Goal: Transaction & Acquisition: Purchase product/service

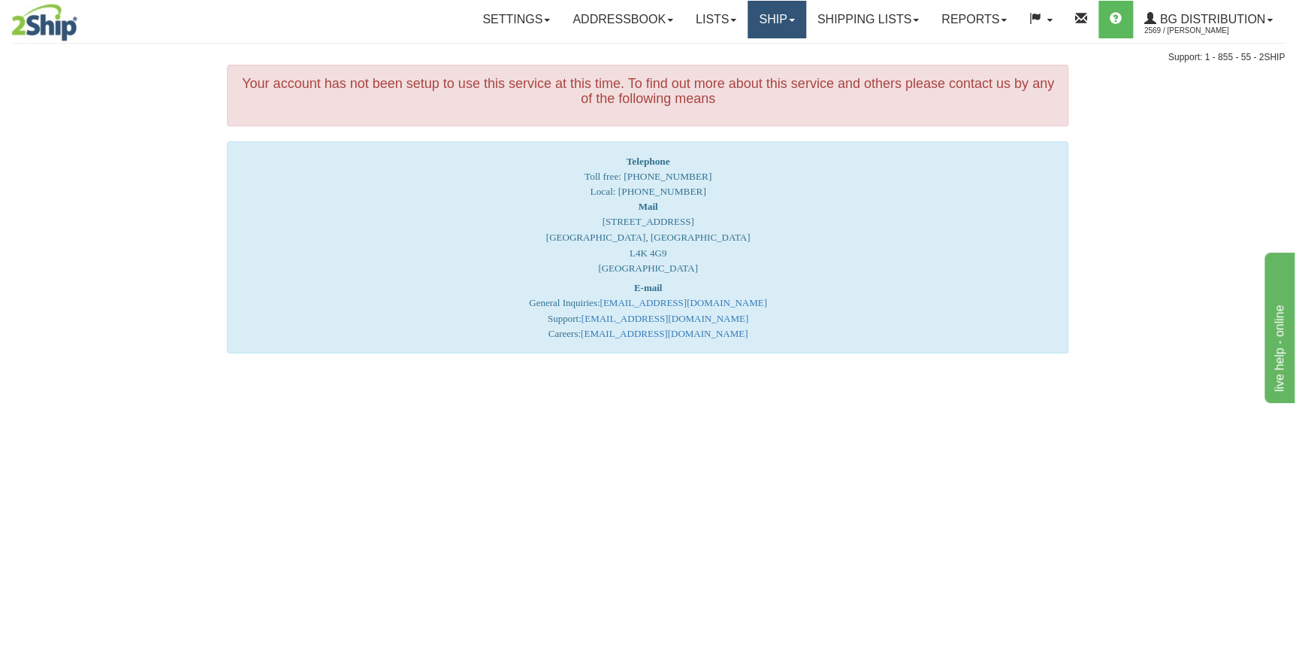
click at [788, 17] on link "Ship" at bounding box center [777, 20] width 58 height 38
click at [753, 54] on span "Ship Screen" at bounding box center [730, 53] width 57 height 12
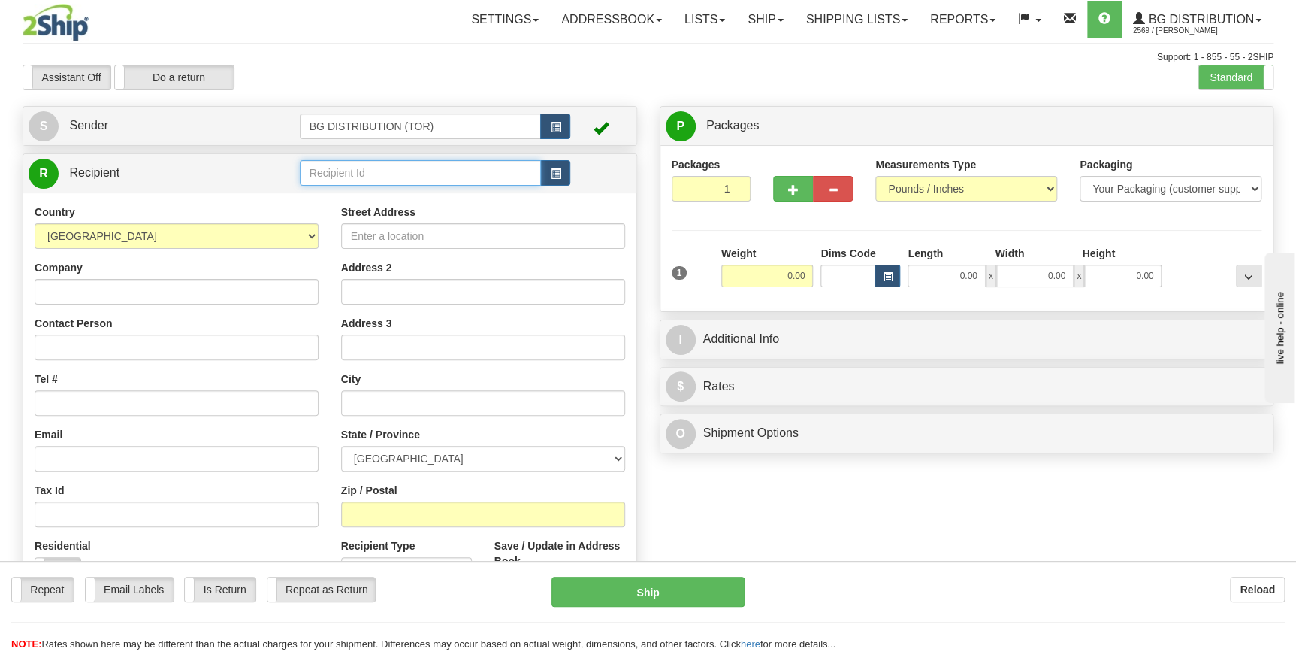
click at [355, 172] on input "text" at bounding box center [421, 173] width 242 height 26
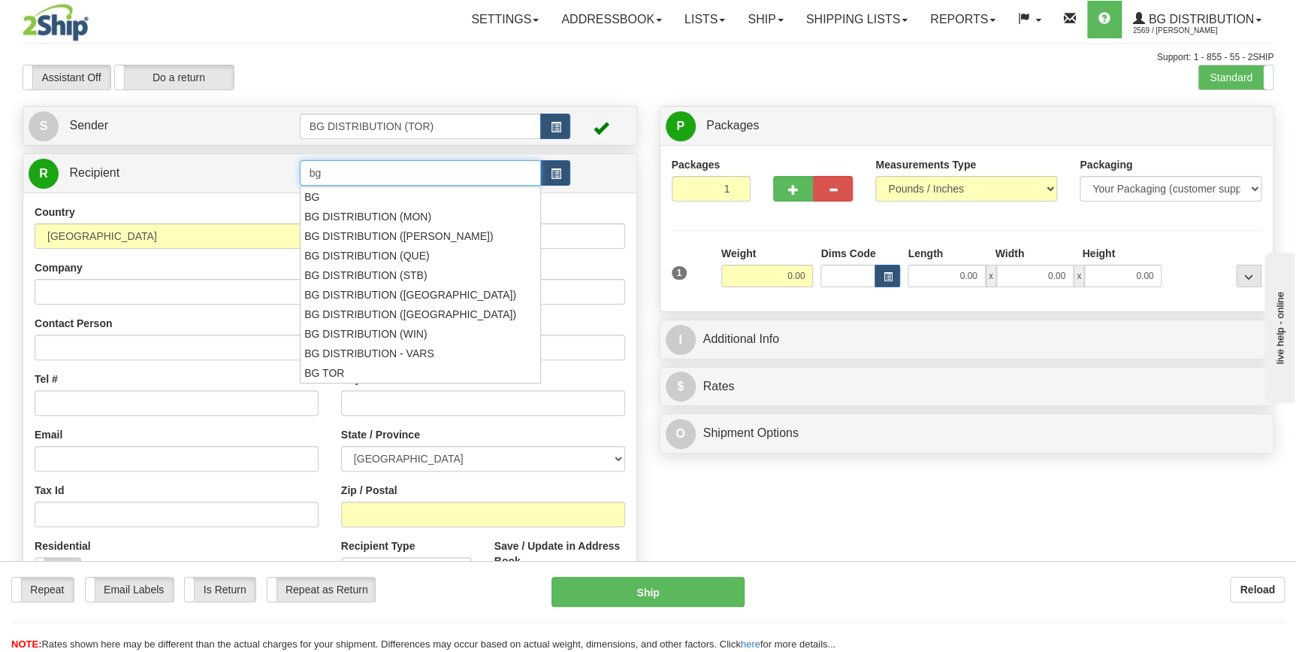
type input "b"
click at [431, 273] on div "BG DISTRIBUTION (STB)" at bounding box center [417, 275] width 227 height 17
type input "BG DISTRIBUTION (STB)"
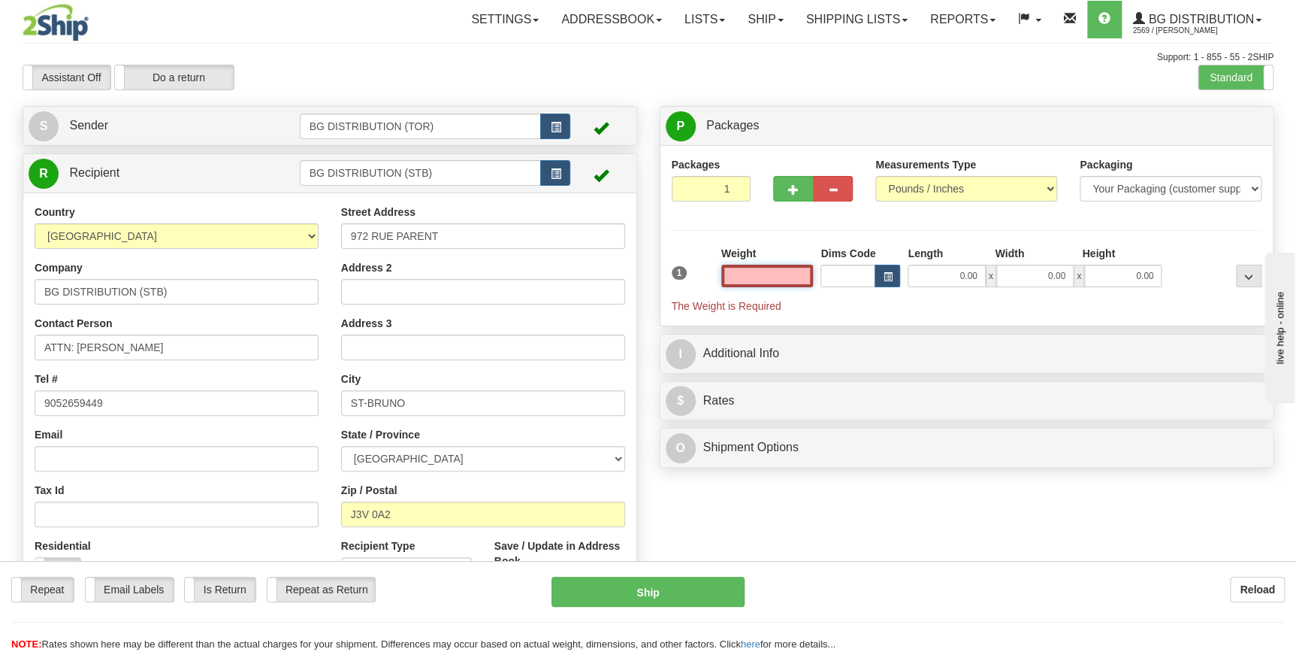
click at [791, 278] on input "text" at bounding box center [767, 276] width 92 height 23
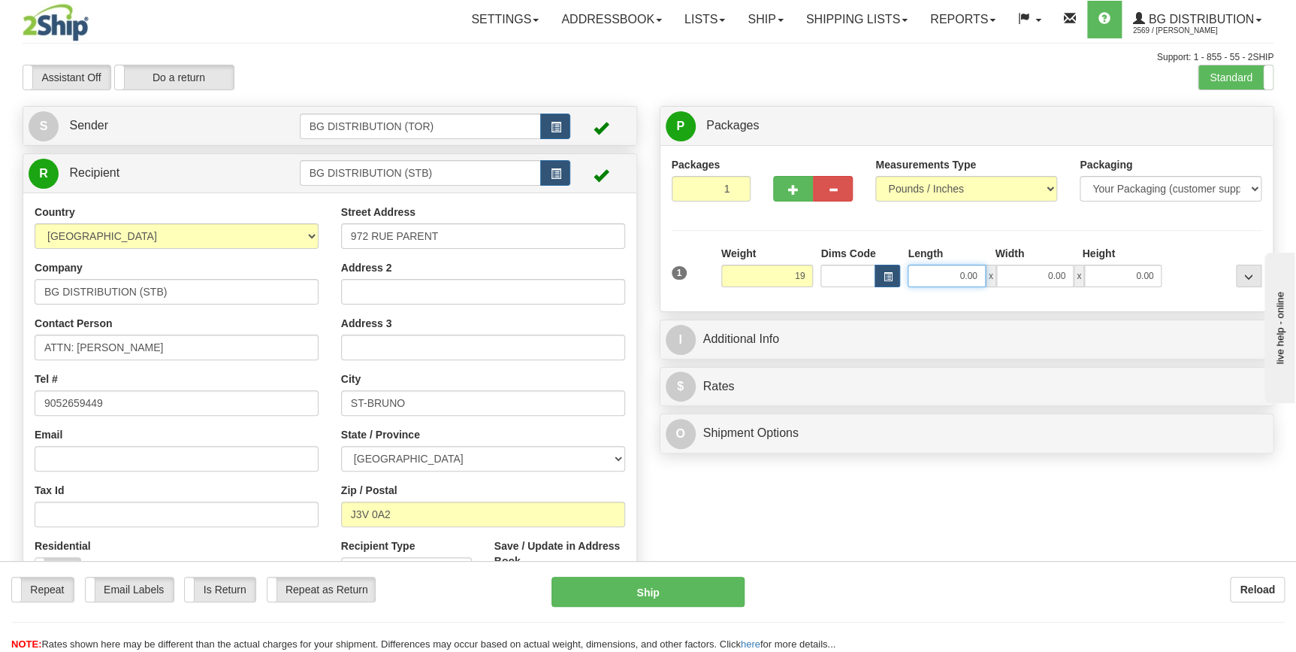
type input "19.00"
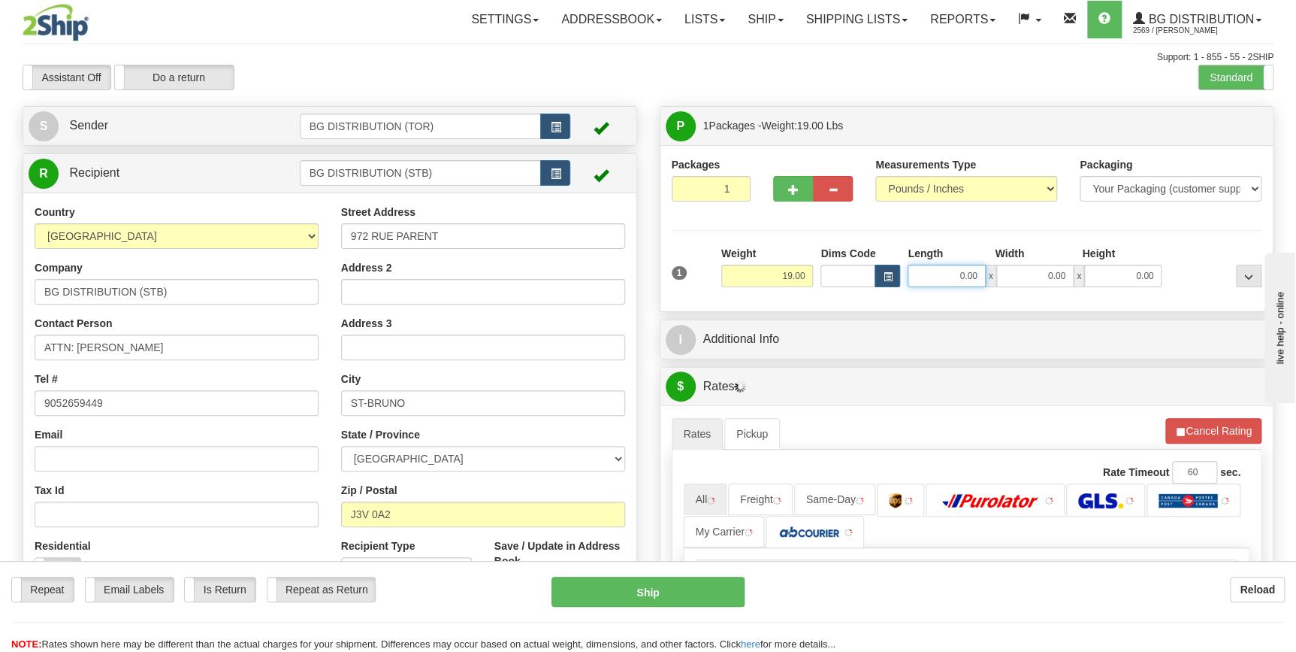
click at [933, 278] on input "0.00" at bounding box center [946, 276] width 77 height 23
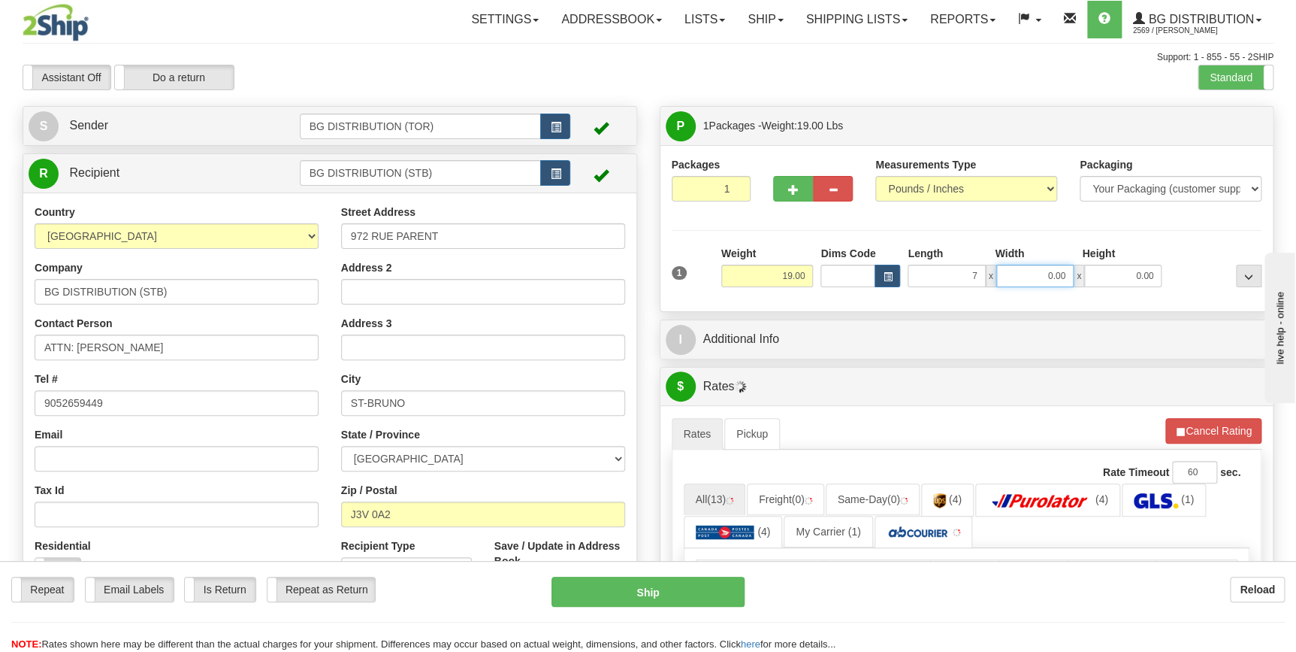
type input "7.00"
click at [1031, 277] on input "0.00" at bounding box center [1034, 276] width 77 height 23
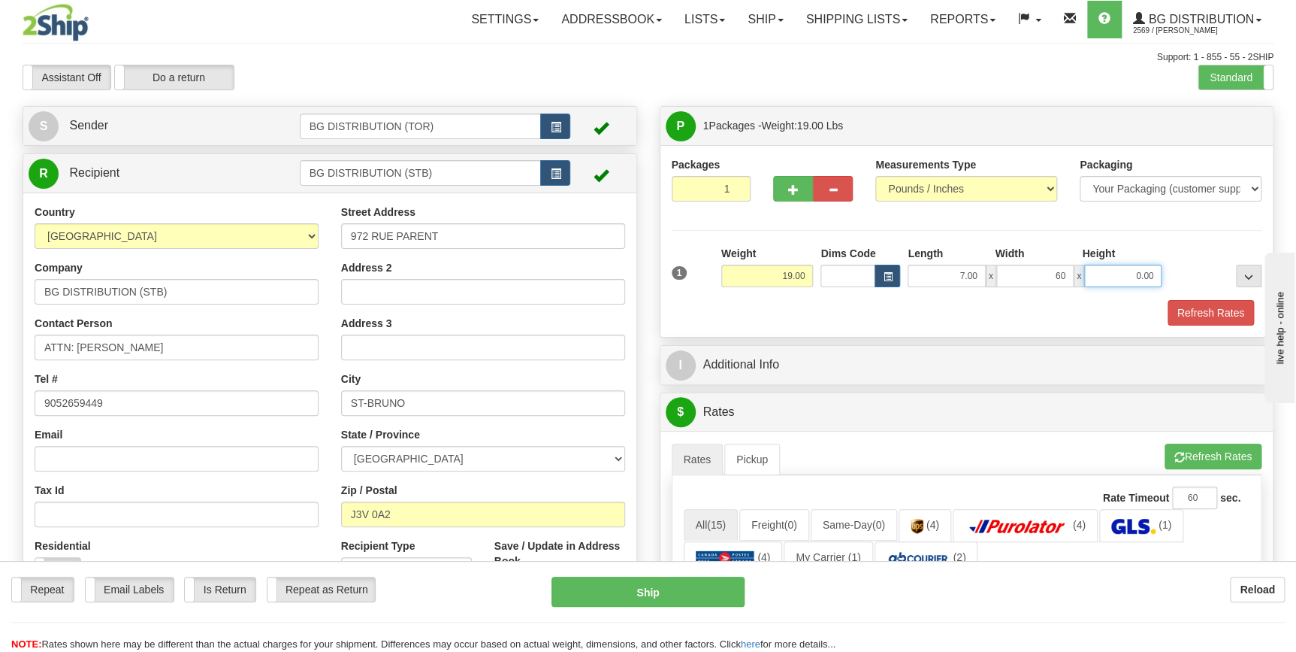
type input "60.00"
click at [1123, 274] on input "0.00" at bounding box center [1122, 276] width 77 height 23
type input "5.00"
click at [809, 310] on div "Refresh Rates" at bounding box center [967, 313] width 598 height 26
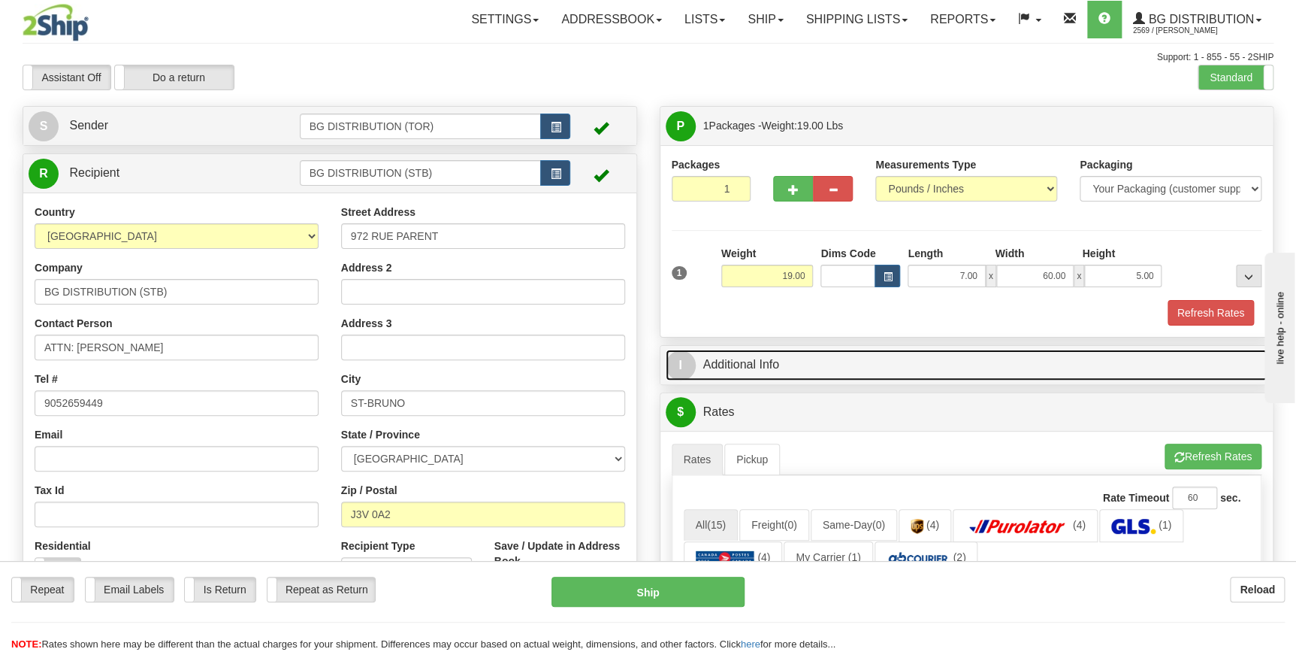
click at [782, 364] on link "I Additional Info" at bounding box center [967, 364] width 603 height 31
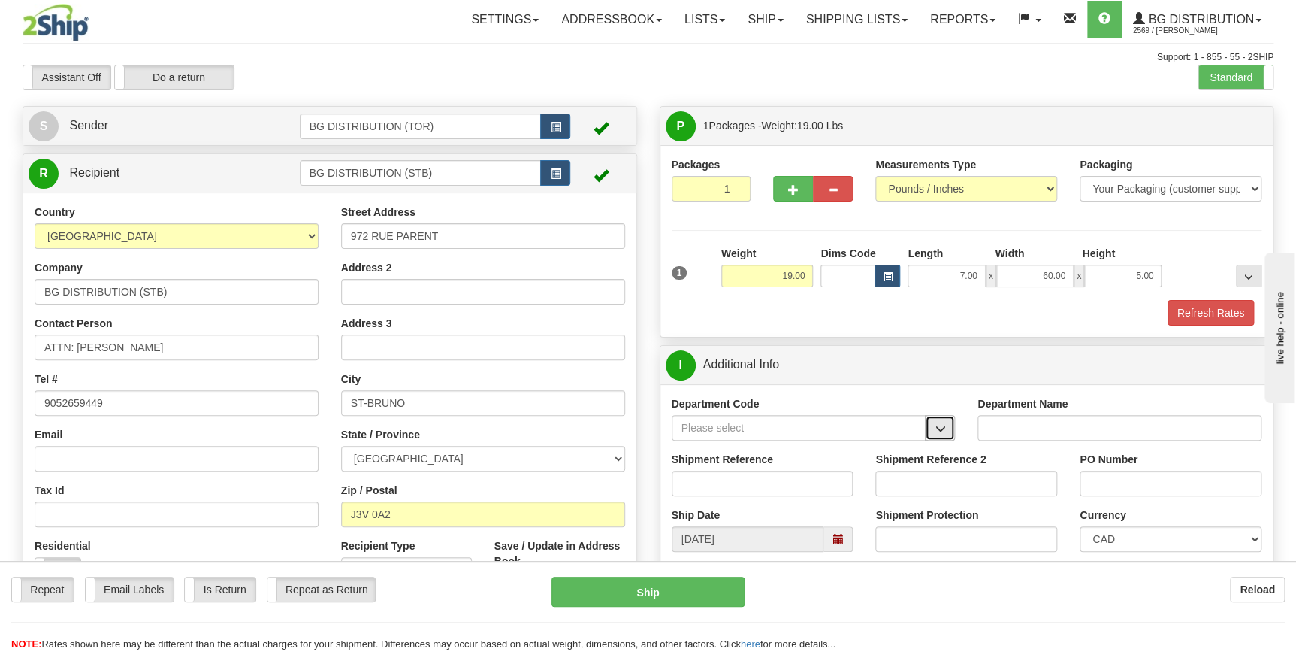
click at [945, 428] on button "button" at bounding box center [940, 428] width 30 height 26
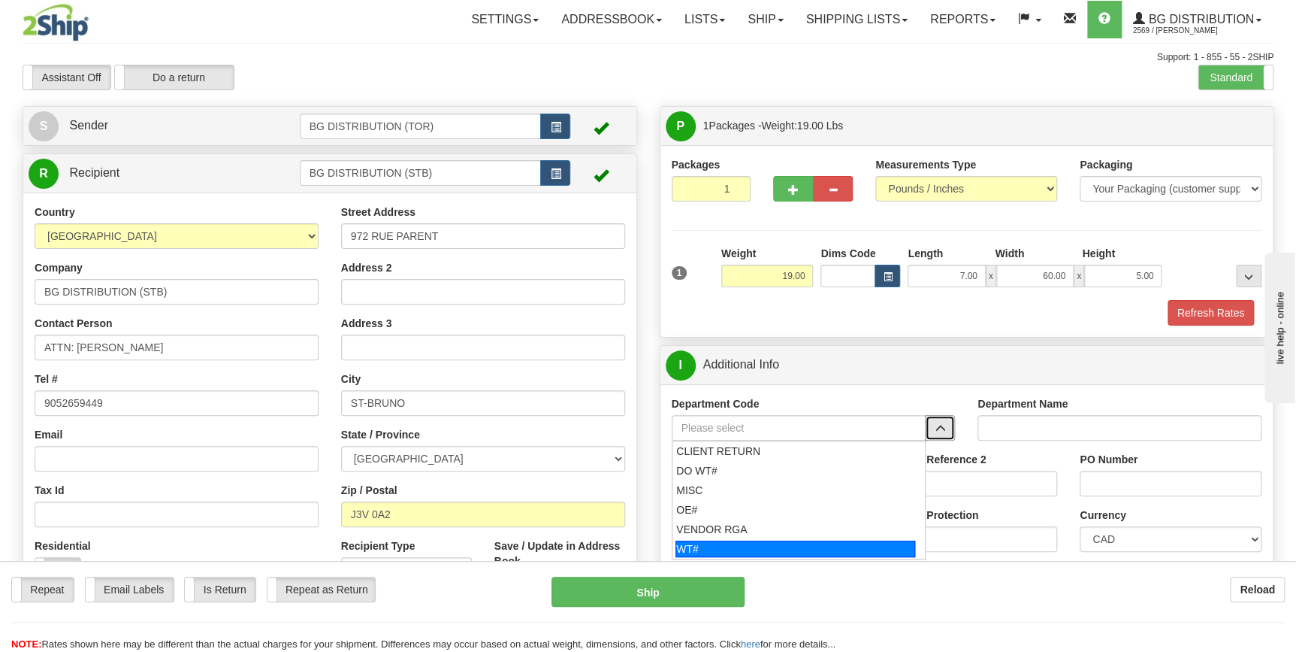
click at [723, 547] on div "WT#" at bounding box center [796, 548] width 240 height 17
type input "WT#"
type input "WAREHOUSE TRANSFERS"
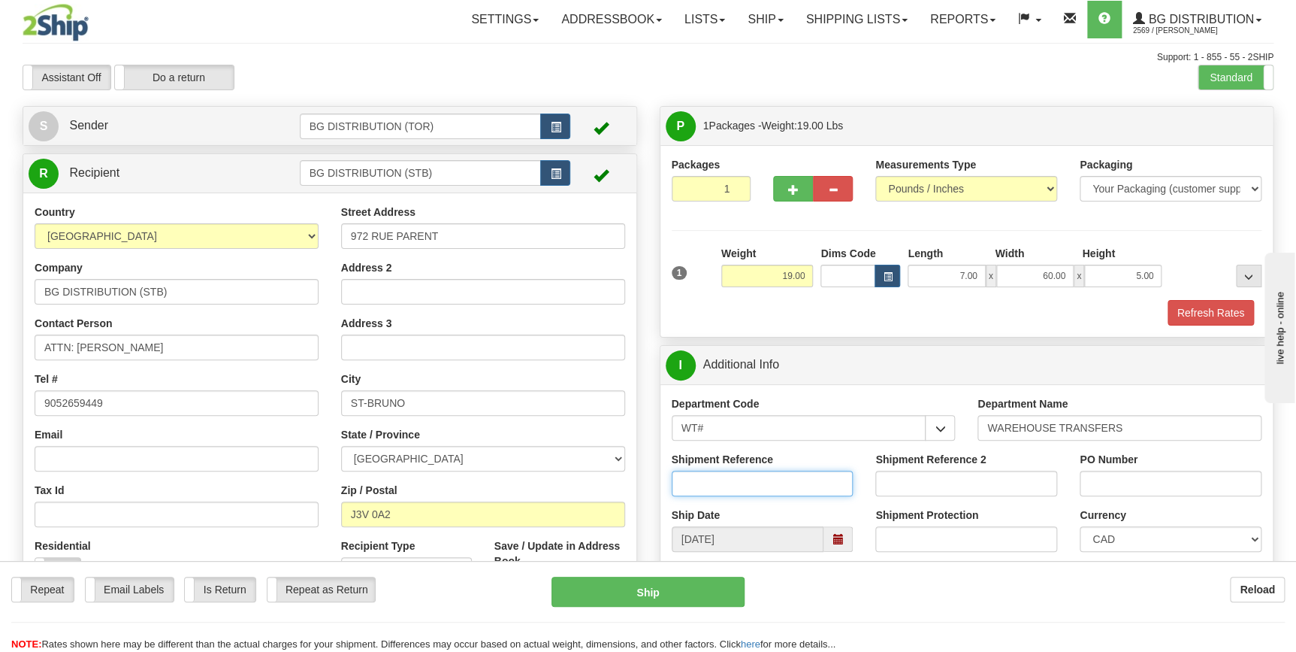
click at [729, 483] on input "Shipment Reference" at bounding box center [763, 483] width 182 height 26
type input "164425-00"
click at [1119, 486] on input "PO Number" at bounding box center [1171, 483] width 182 height 26
type input "STB"
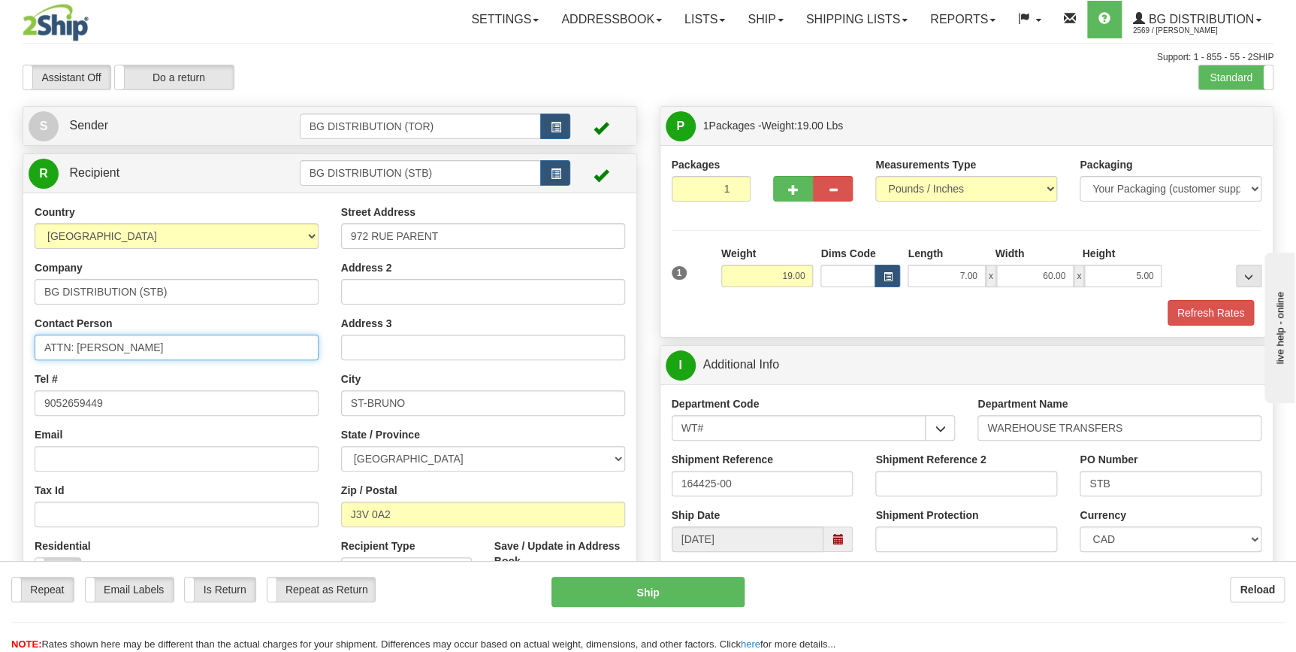
click at [195, 348] on input "ATTN: [PERSON_NAME]" at bounding box center [177, 347] width 284 height 26
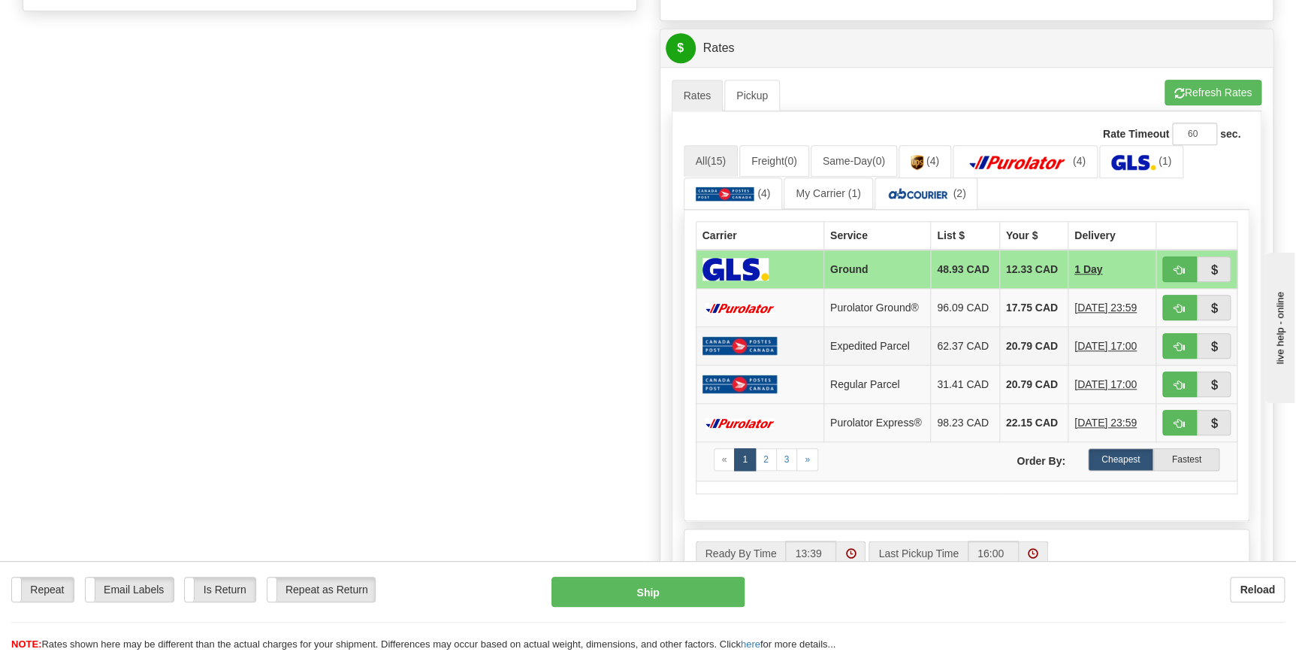
scroll to position [615, 0]
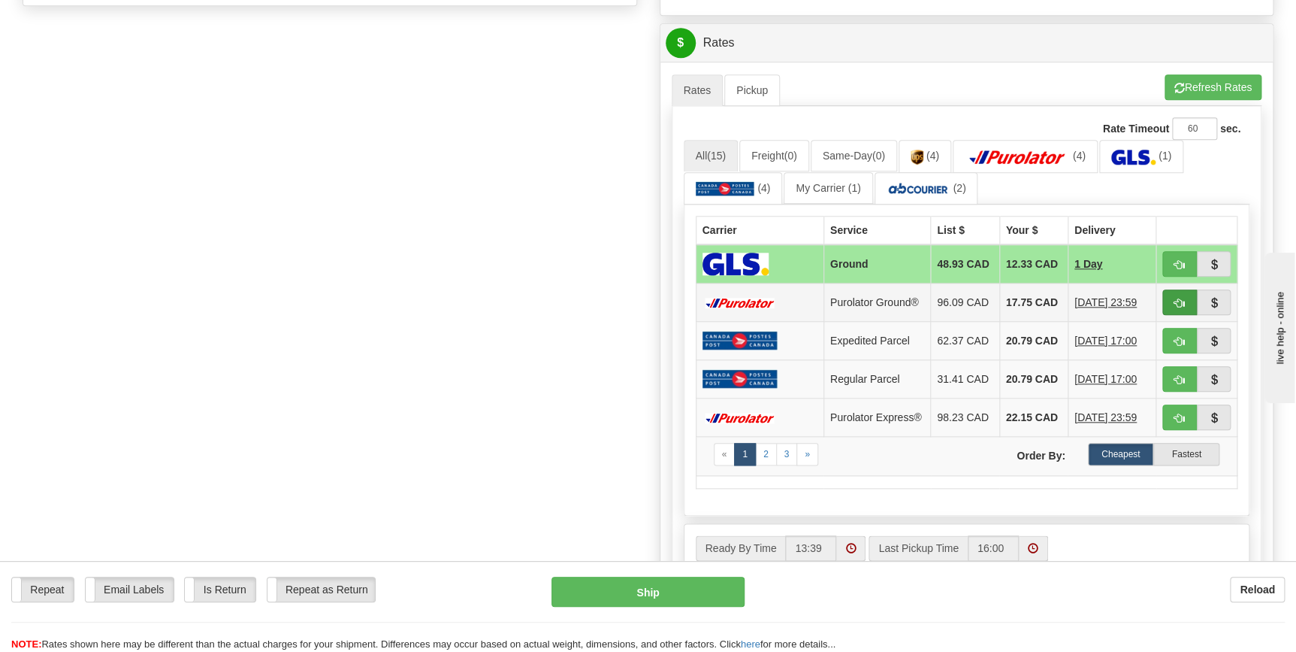
type input "ATTN [PERSON_NAME]"
click at [1180, 298] on span "button" at bounding box center [1180, 303] width 11 height 10
type input "260"
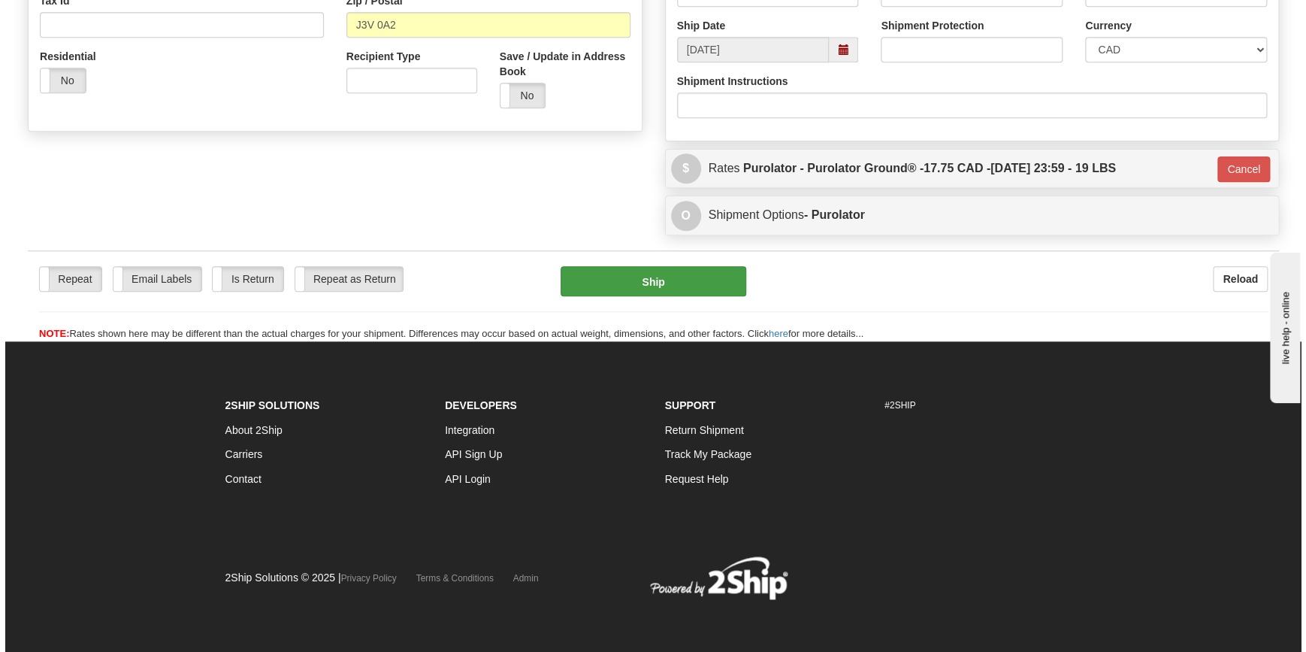
scroll to position [421, 0]
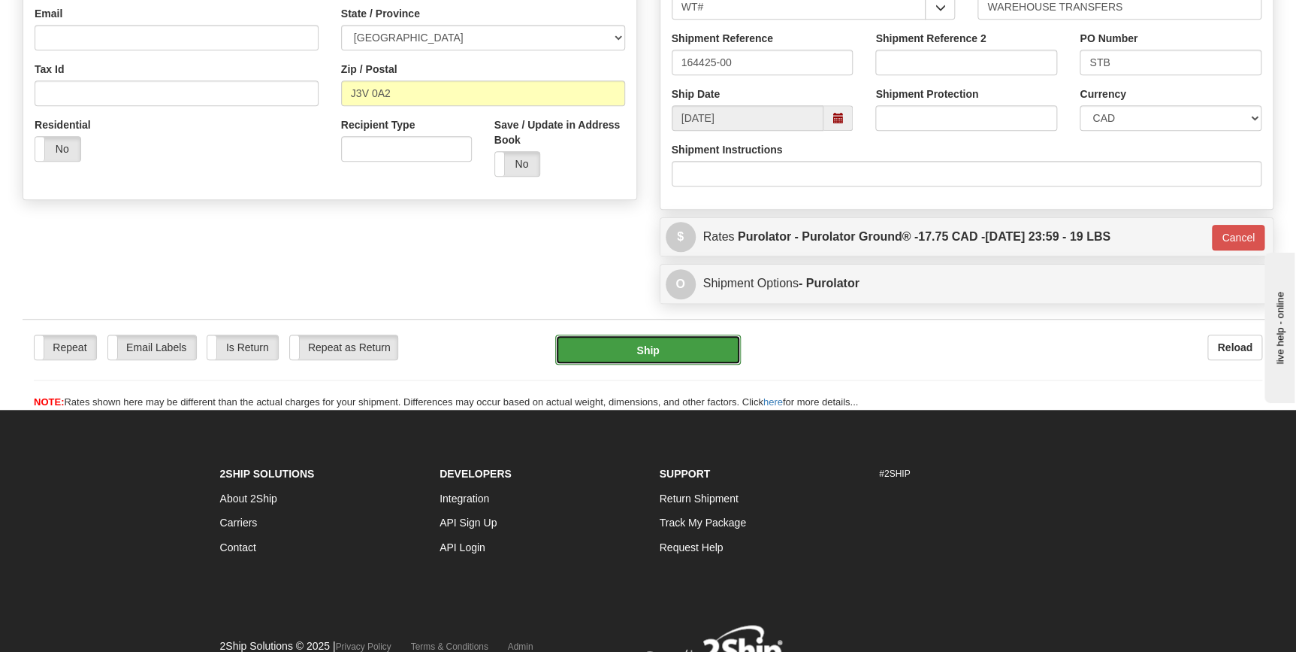
click at [668, 352] on button "Ship" at bounding box center [648, 349] width 186 height 30
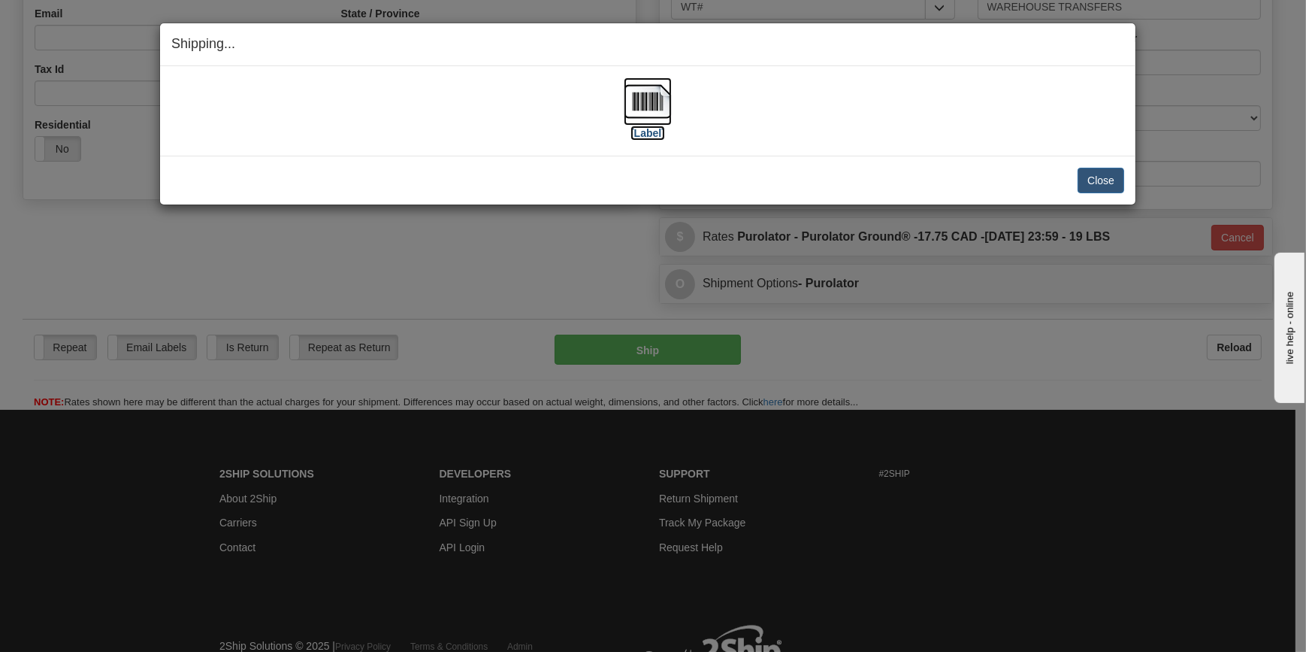
click at [661, 116] on img at bounding box center [648, 101] width 48 height 48
